Goal: Information Seeking & Learning: Learn about a topic

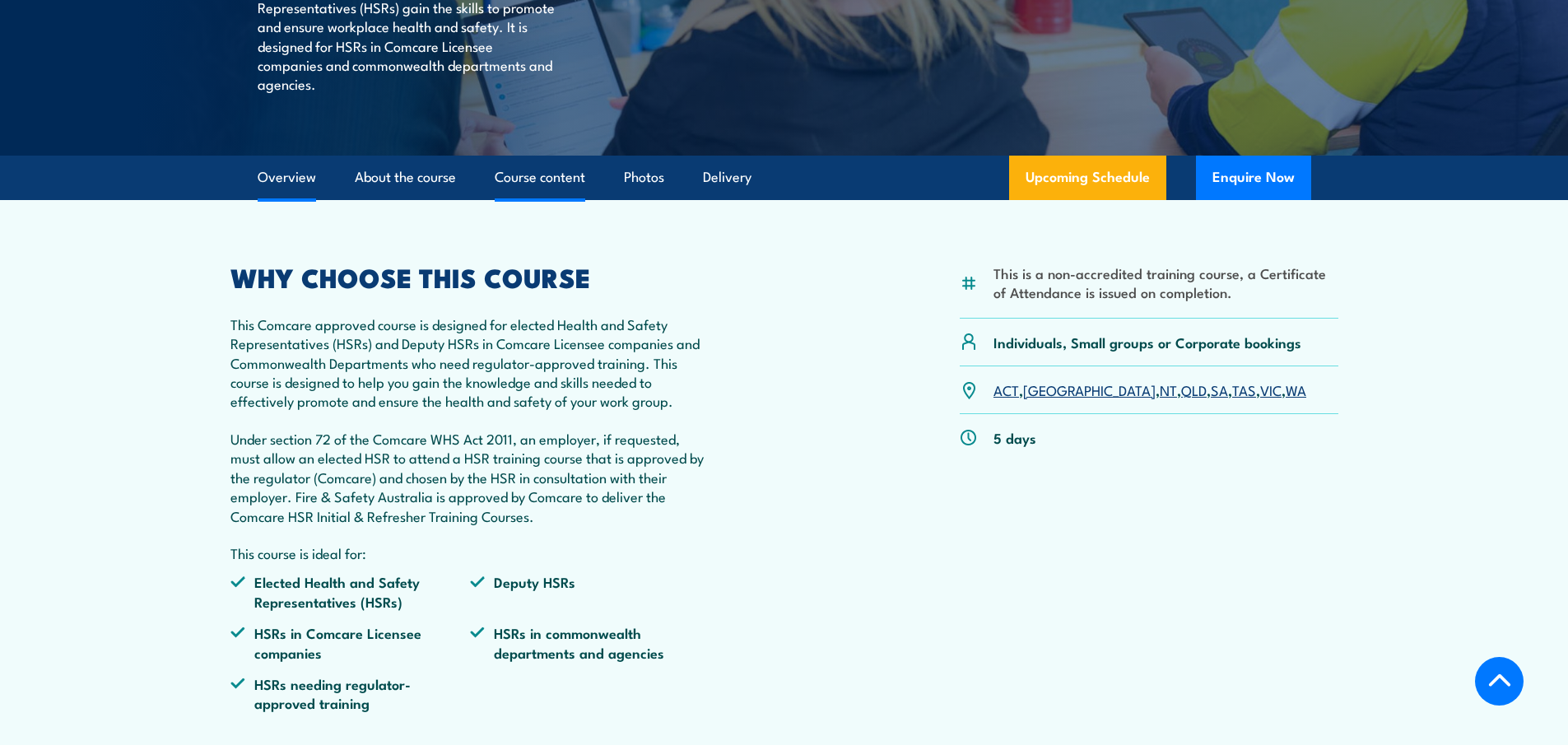
scroll to position [411, 0]
click at [1086, 181] on link "Upcoming Schedule" at bounding box center [1088, 177] width 158 height 45
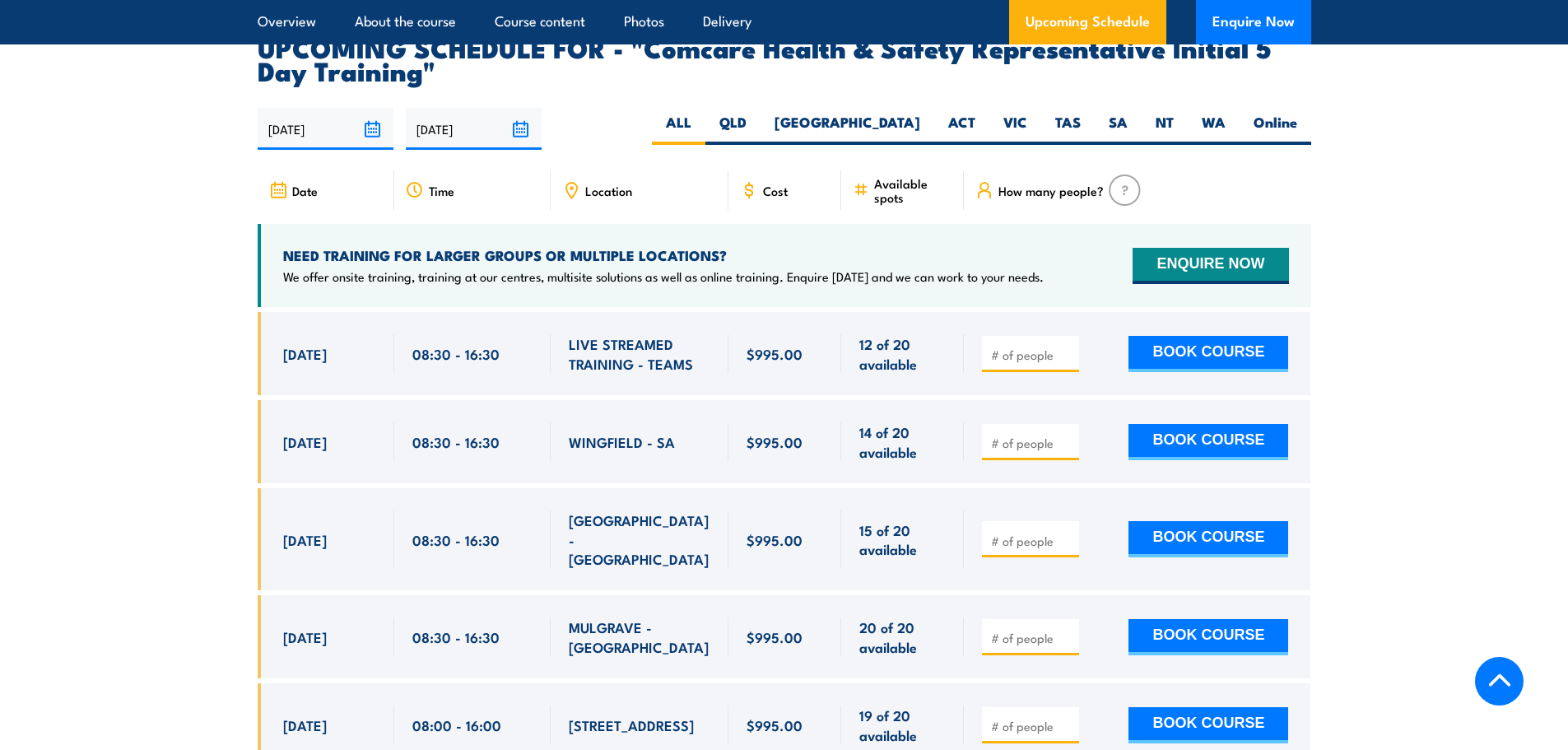
scroll to position [2812, 0]
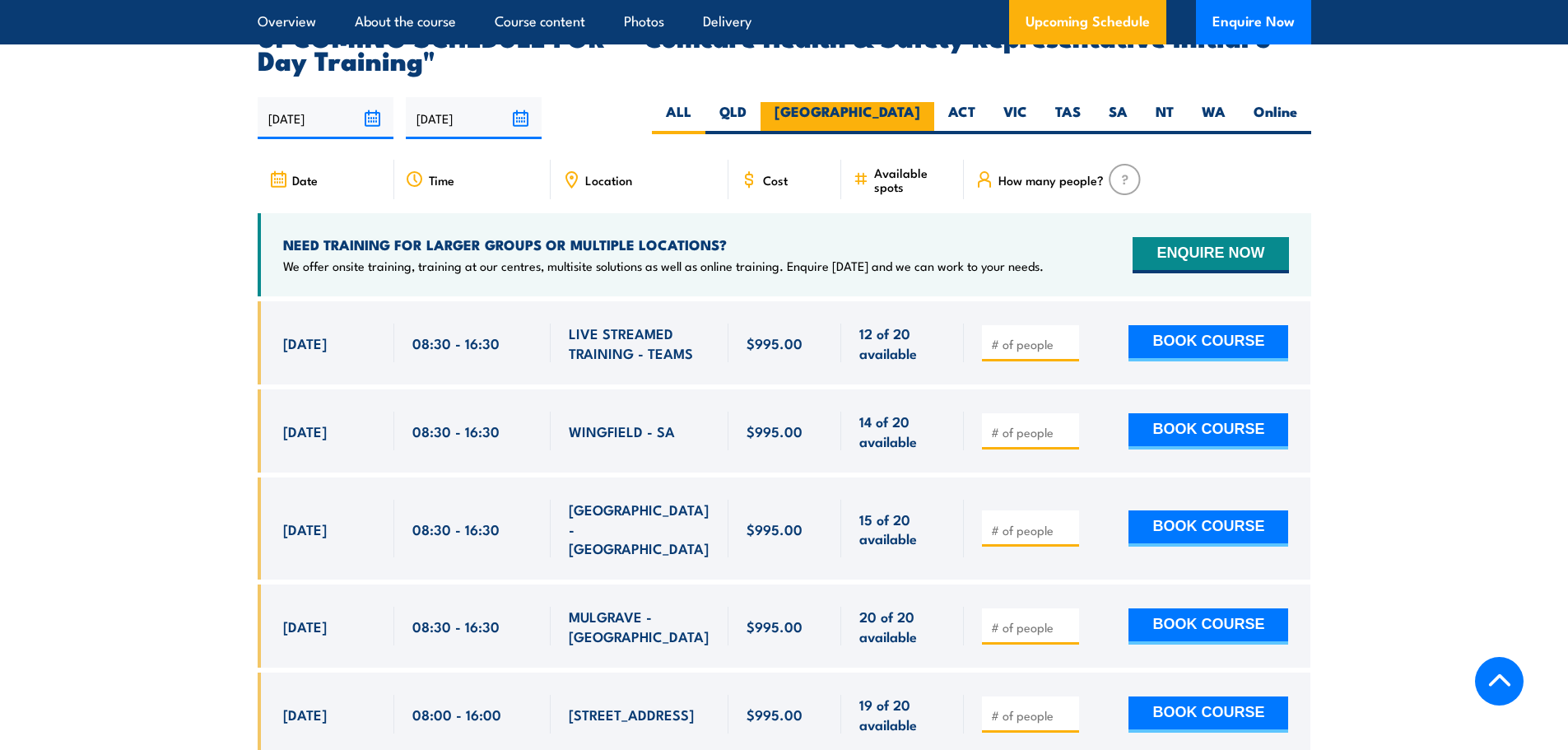
click at [904, 102] on label "[GEOGRAPHIC_DATA]" at bounding box center [847, 118] width 173 height 32
click at [920, 102] on input "[GEOGRAPHIC_DATA]" at bounding box center [925, 107] width 11 height 11
radio input "true"
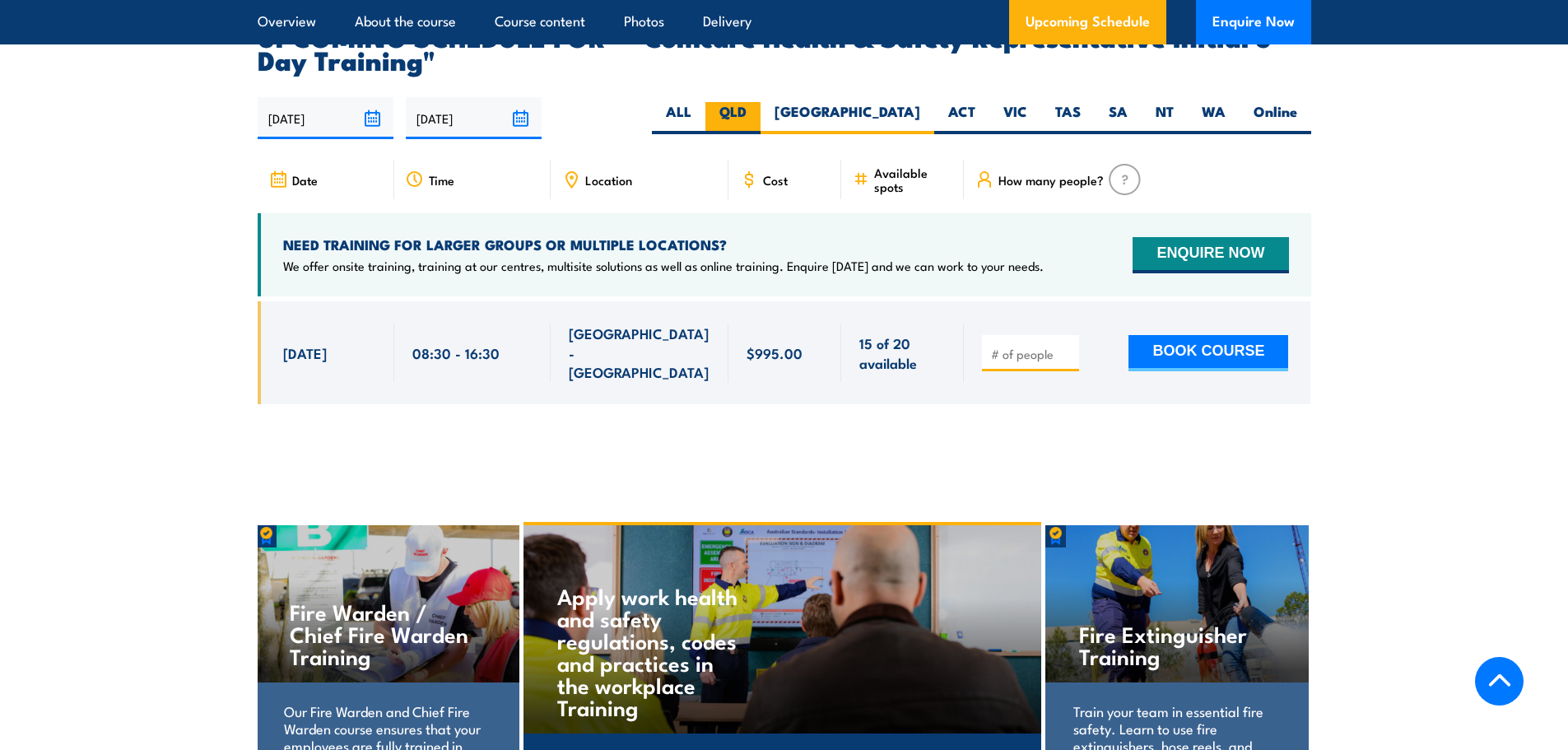
click at [760, 102] on label "QLD" at bounding box center [733, 118] width 56 height 32
click at [757, 102] on input "QLD" at bounding box center [752, 107] width 11 height 11
radio input "true"
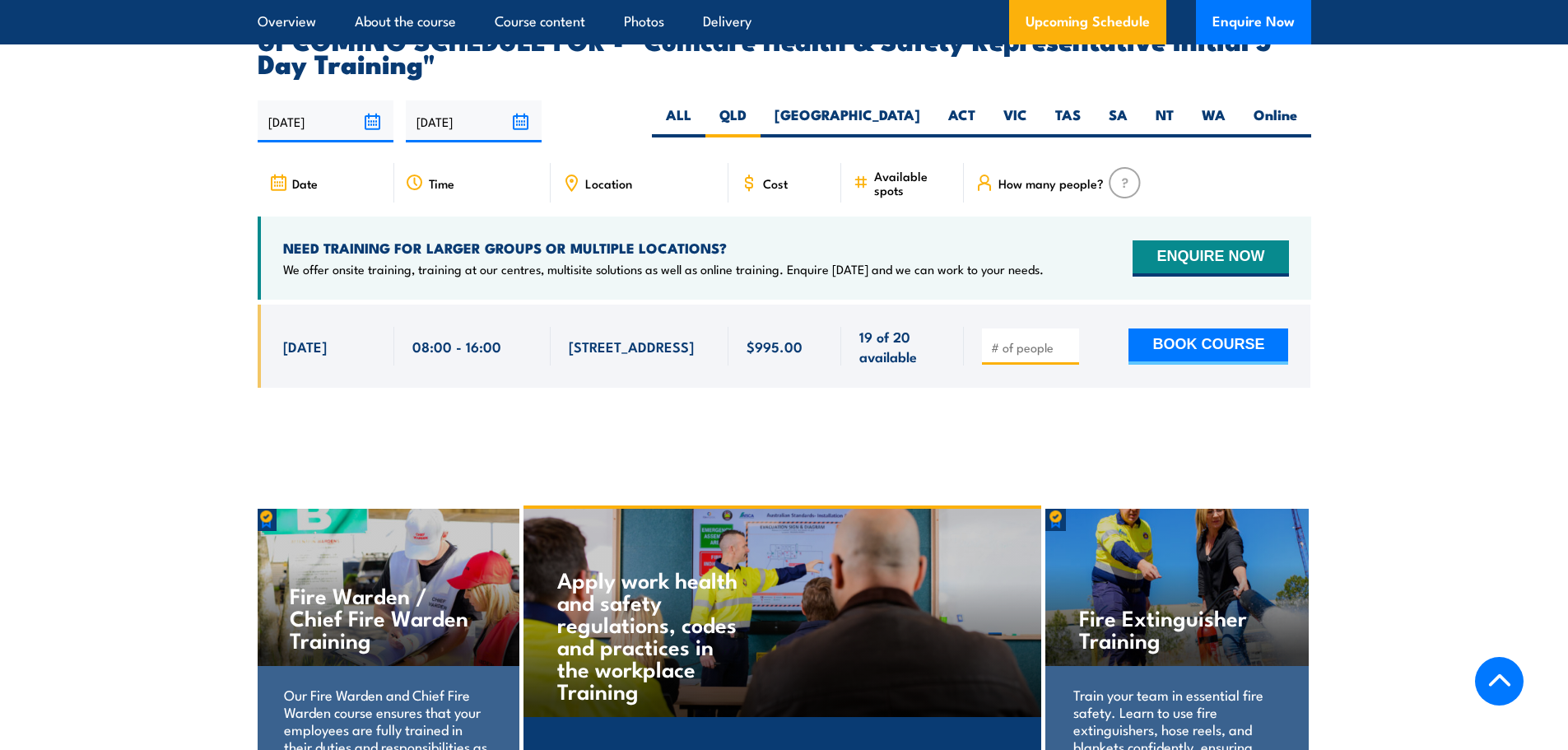
scroll to position [2812, 0]
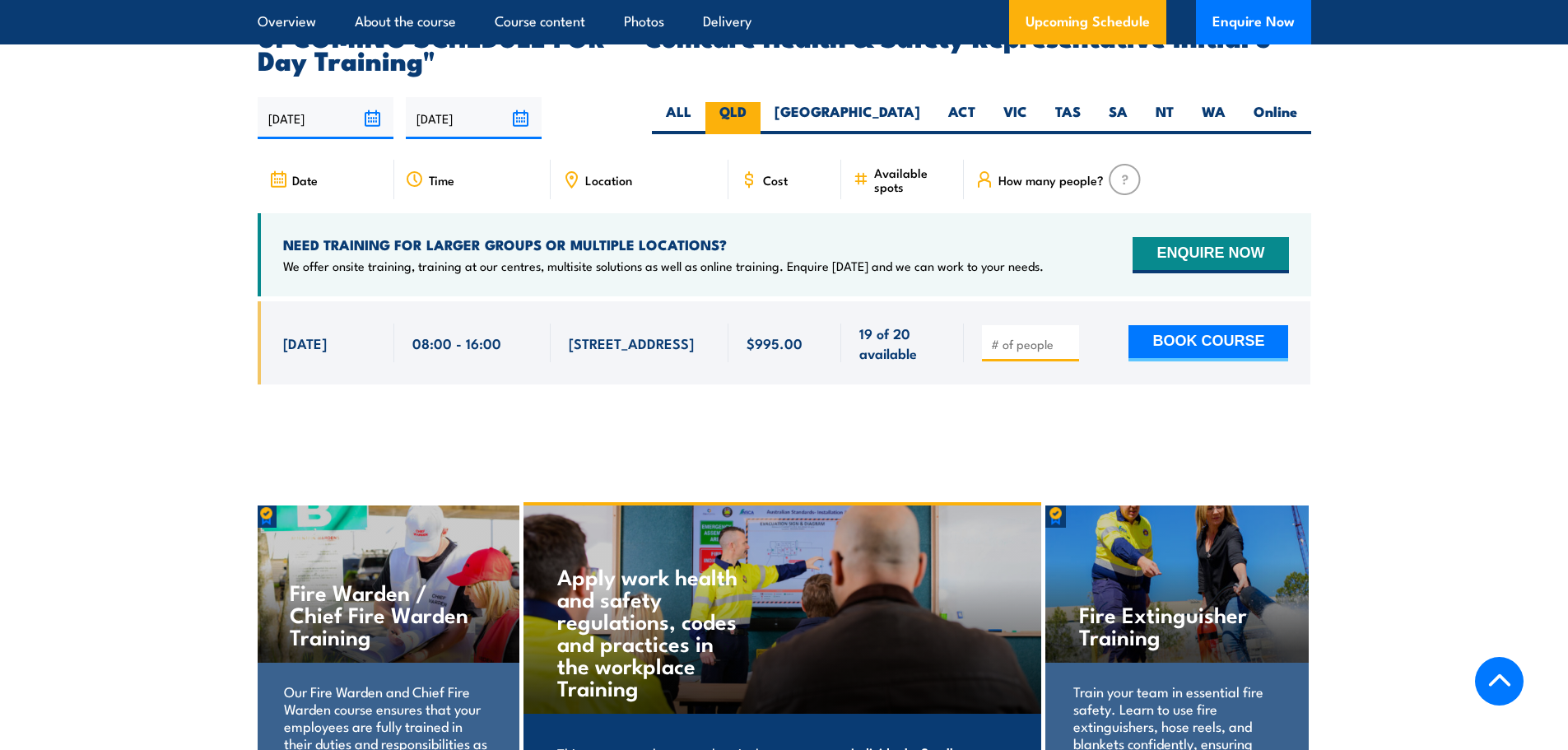
click at [760, 102] on label "QLD" at bounding box center [733, 118] width 56 height 32
click at [757, 102] on input "QLD" at bounding box center [752, 107] width 11 height 11
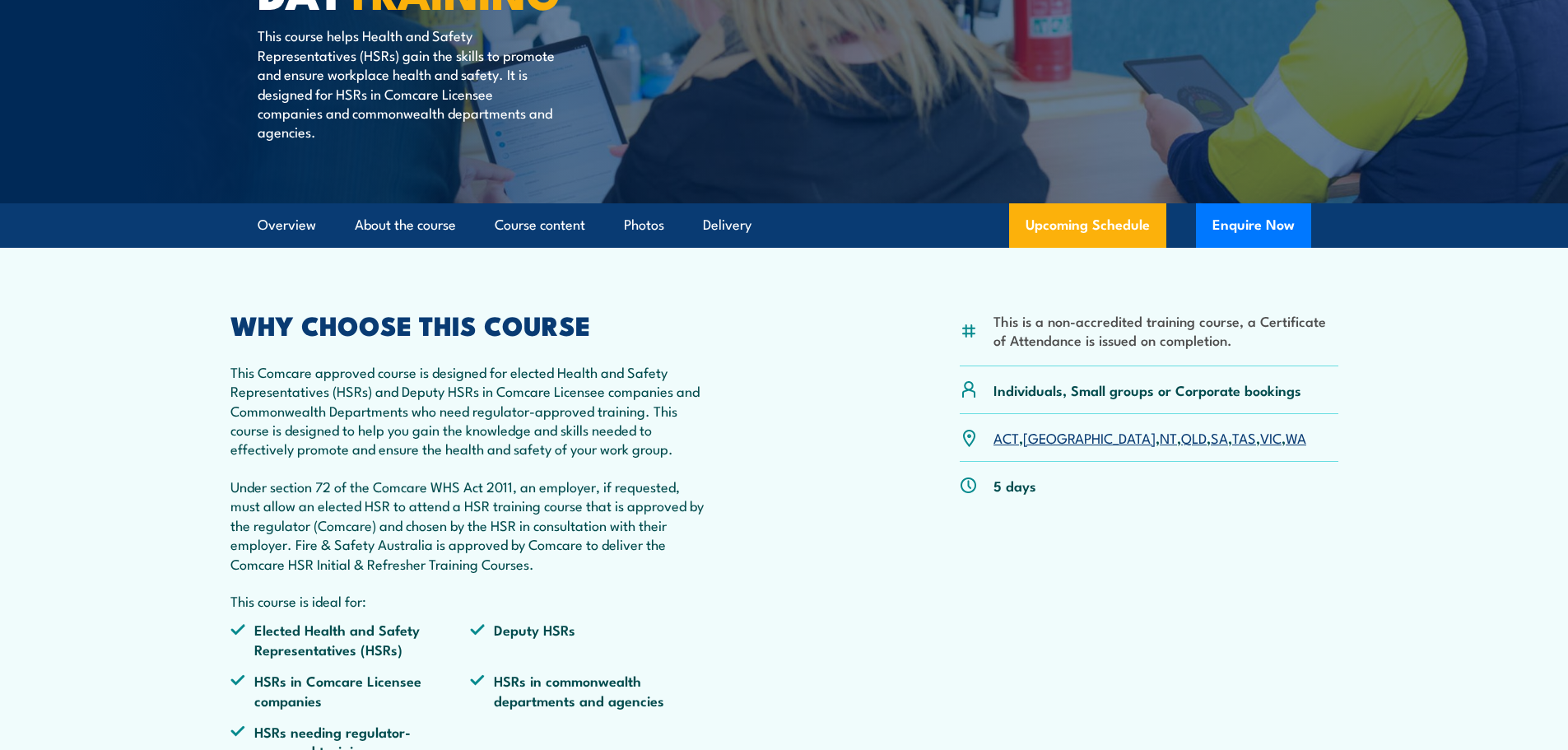
scroll to position [411, 0]
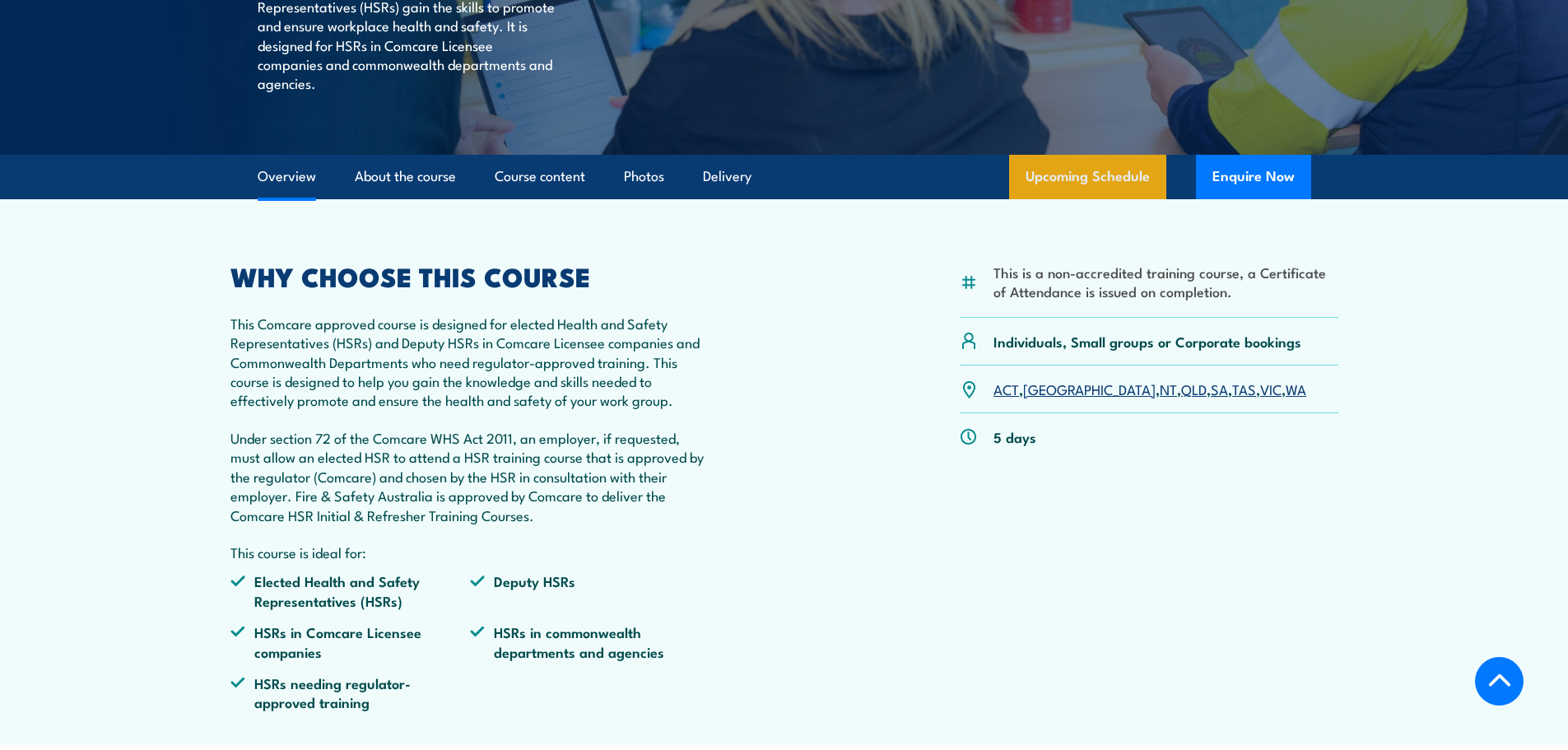
click at [1032, 185] on link "Upcoming Schedule" at bounding box center [1088, 177] width 158 height 45
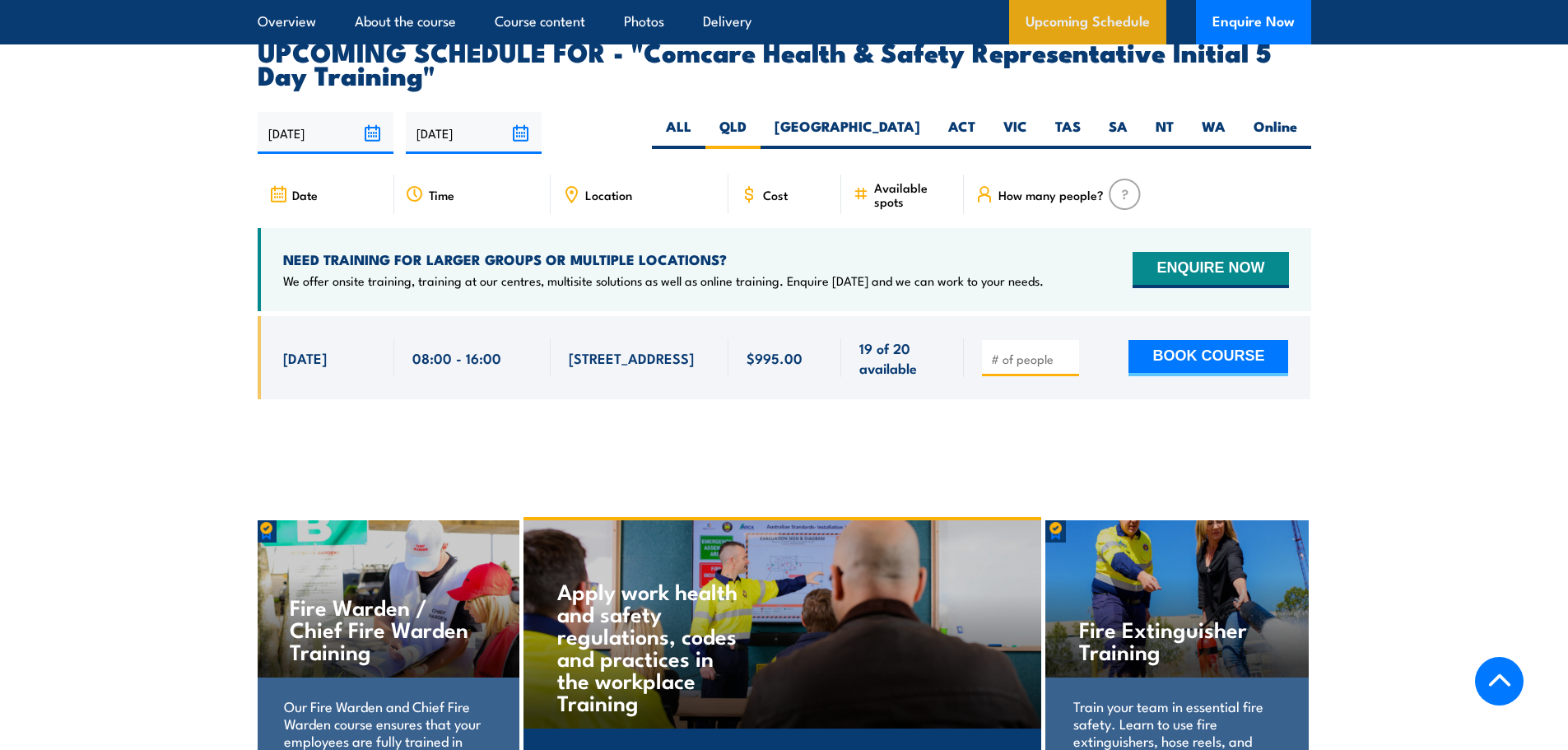
scroll to position [2812, 0]
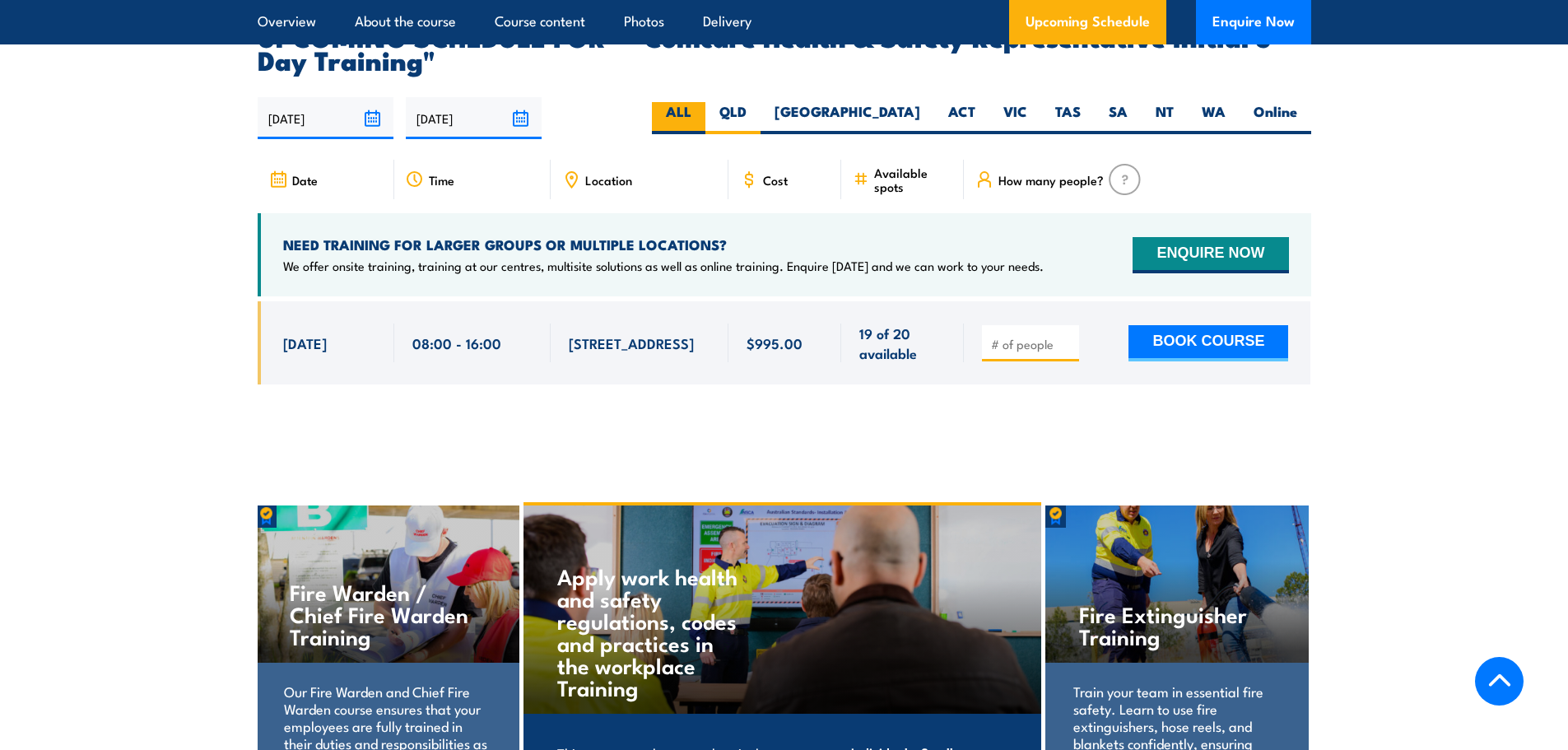
click at [706, 102] on label "ALL" at bounding box center [678, 118] width 54 height 32
click at [702, 102] on input "ALL" at bounding box center [697, 107] width 11 height 11
radio input "true"
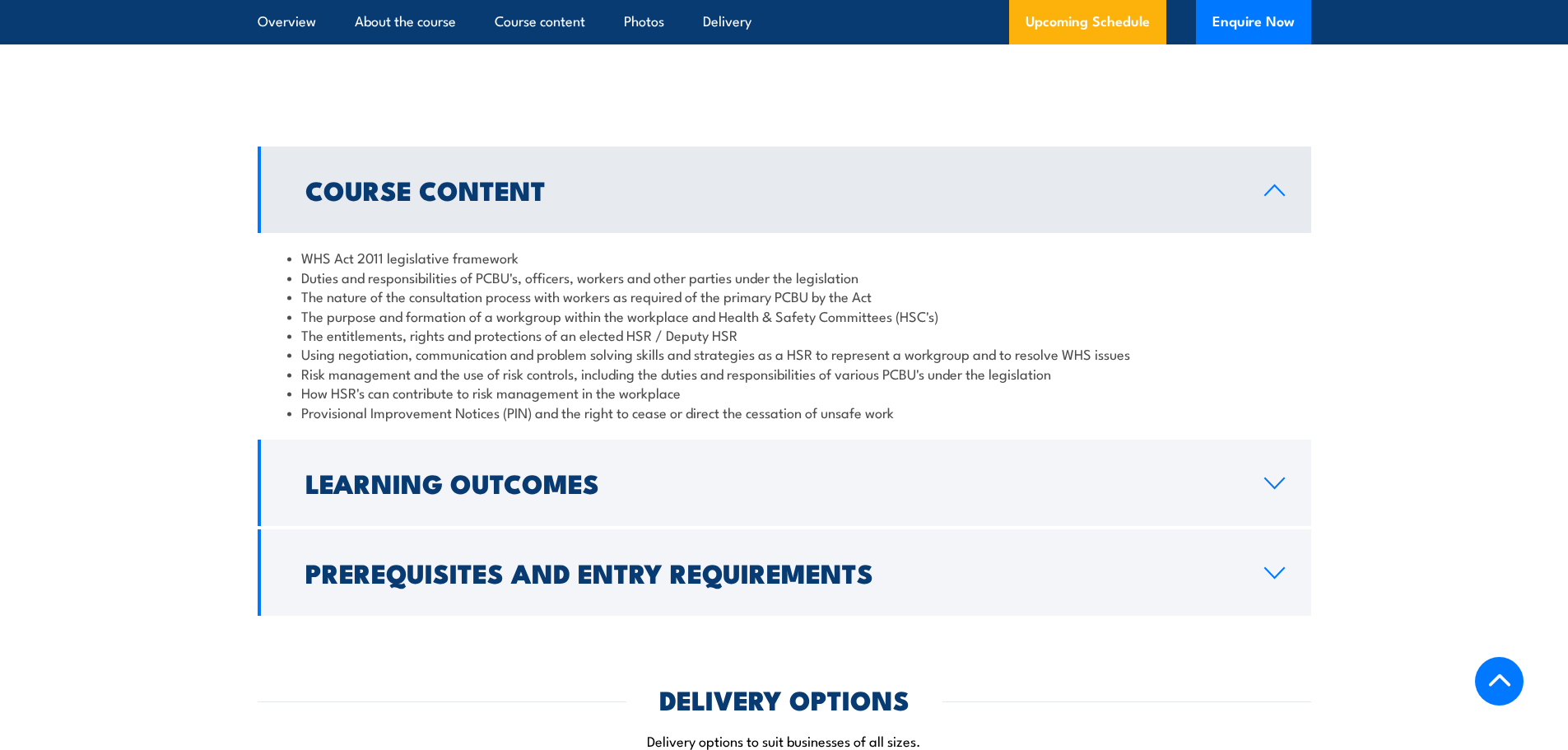
scroll to position [1248, 0]
